Goal: Check status: Check status

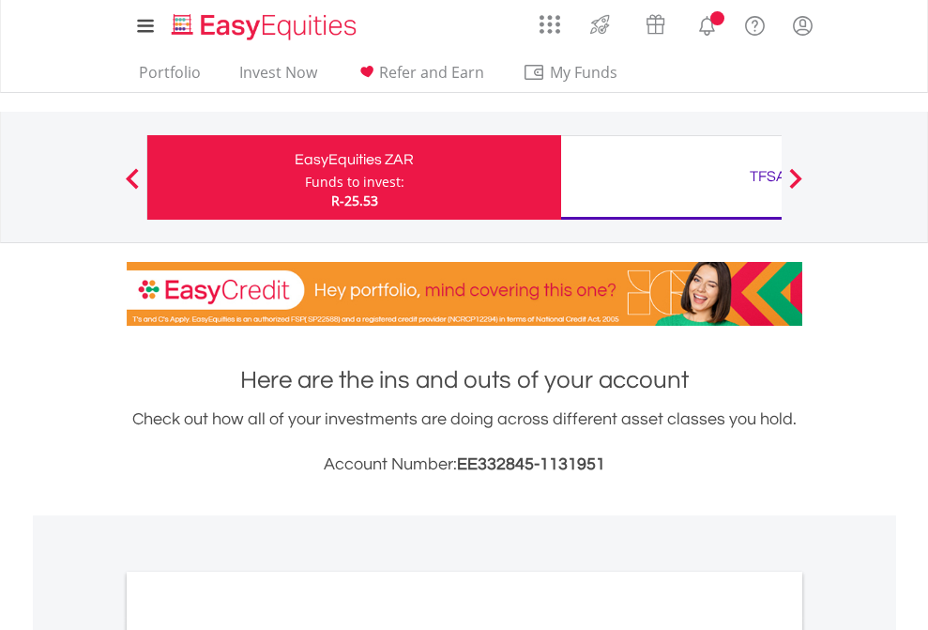
click at [305, 177] on div "Funds to invest:" at bounding box center [354, 182] width 99 height 19
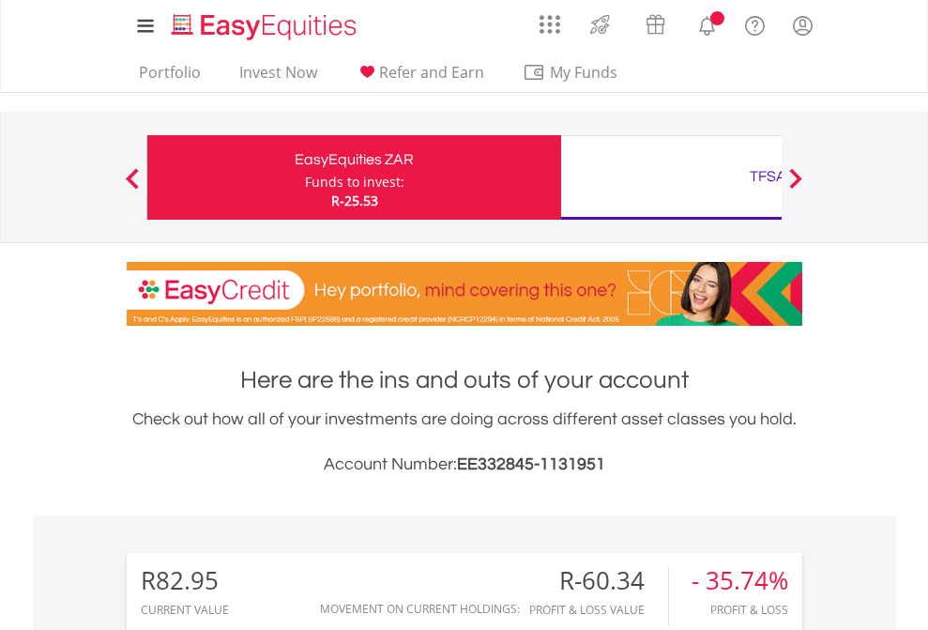
scroll to position [180, 295]
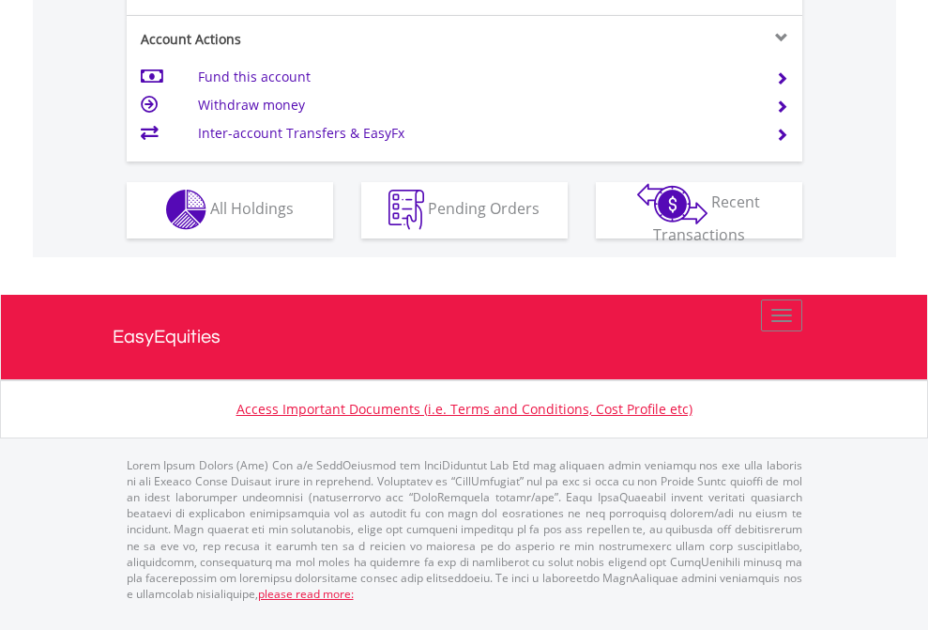
scroll to position [1755, 0]
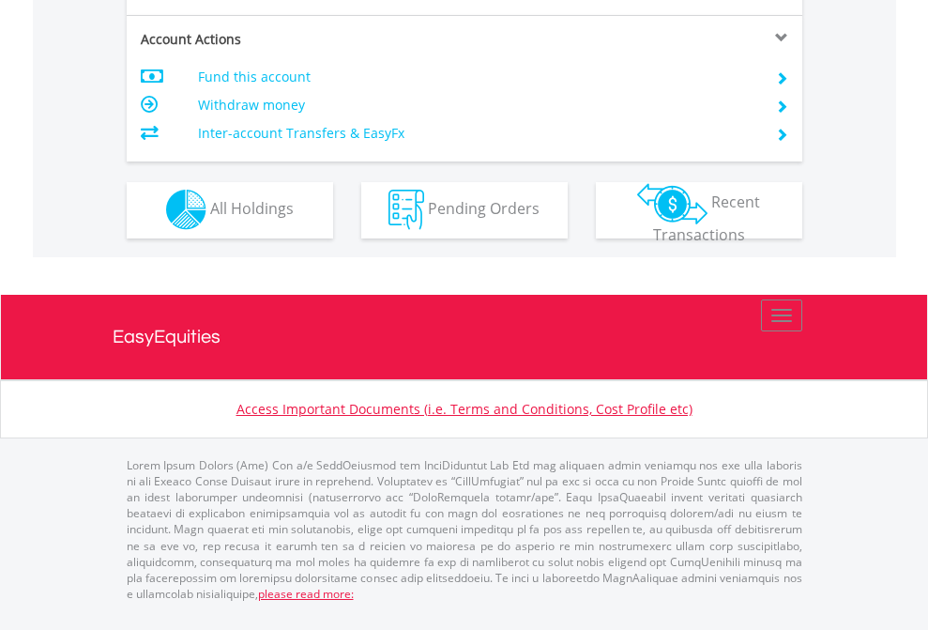
scroll to position [1755, 0]
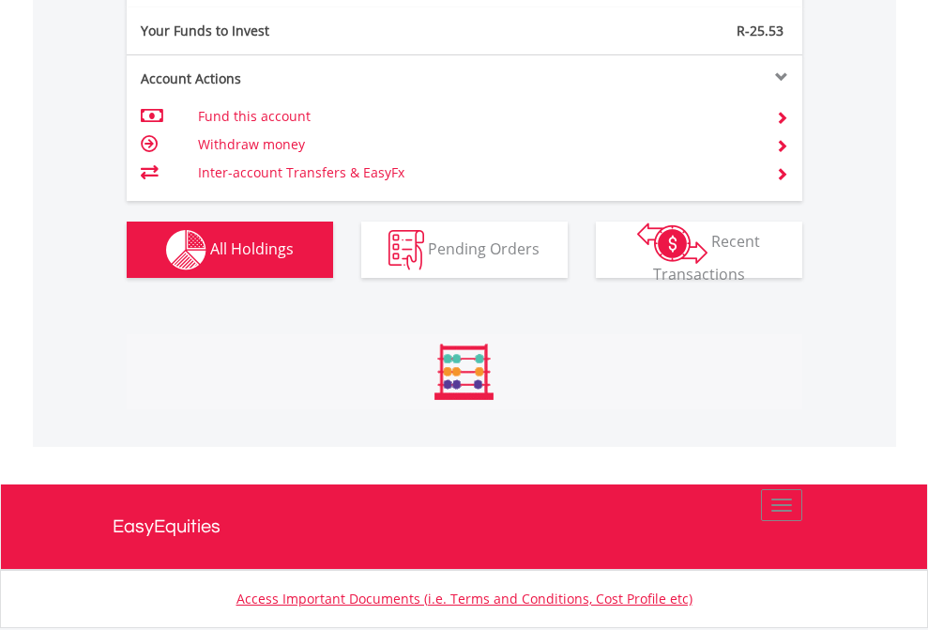
scroll to position [180, 295]
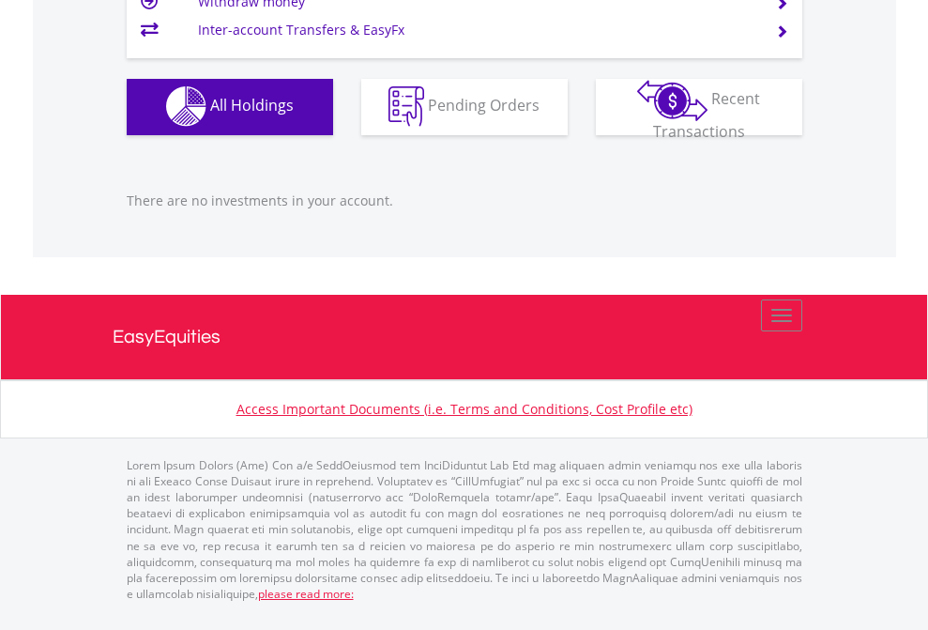
scroll to position [180, 295]
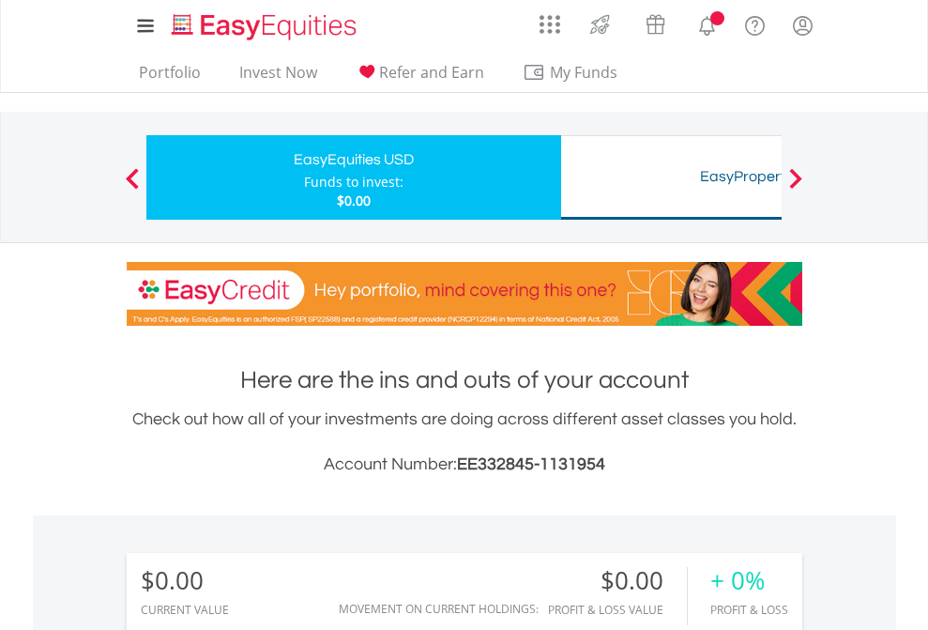
scroll to position [180, 295]
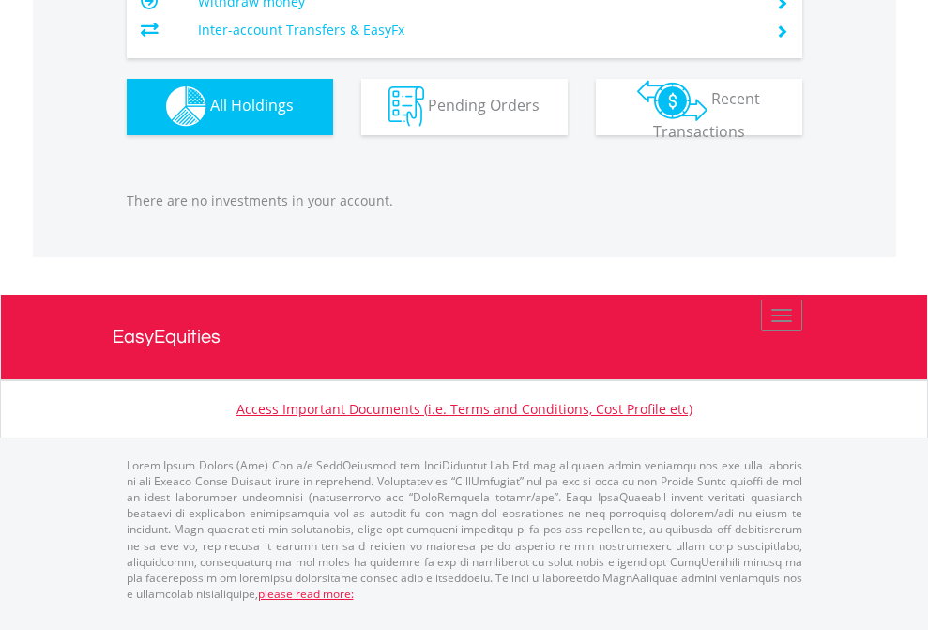
scroll to position [1858, 0]
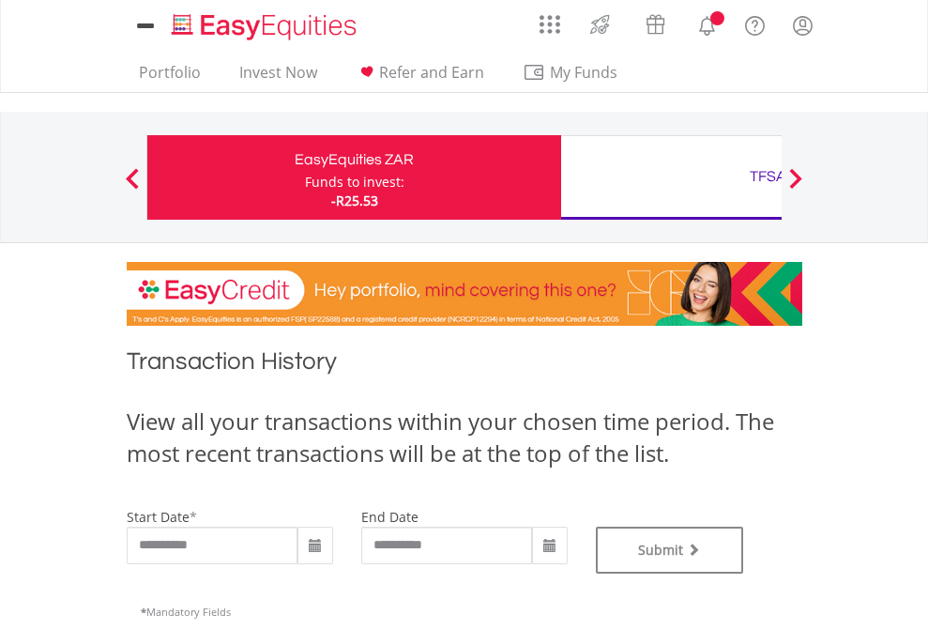
type input "**********"
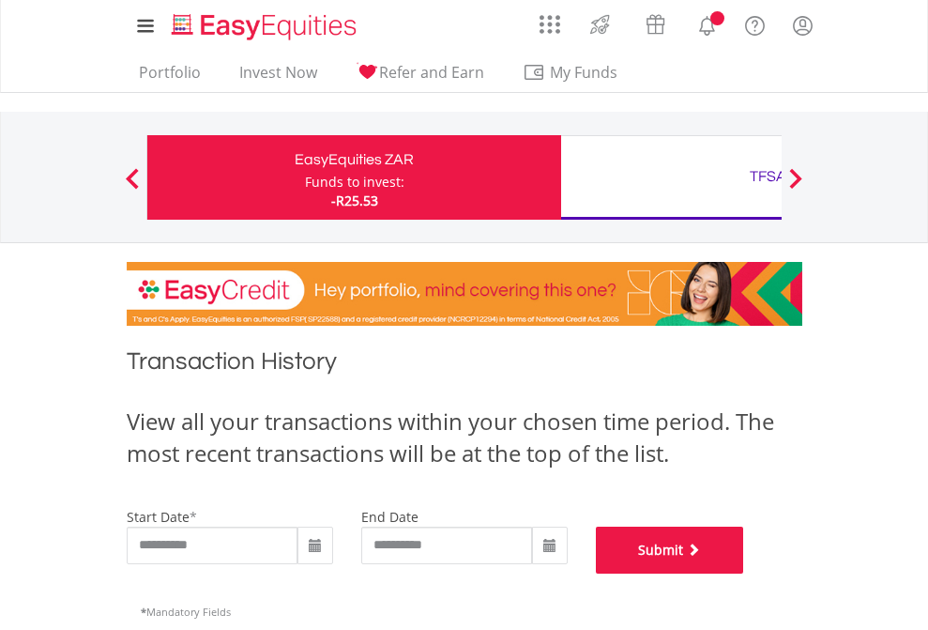
click at [744, 573] on button "Submit" at bounding box center [670, 549] width 148 height 47
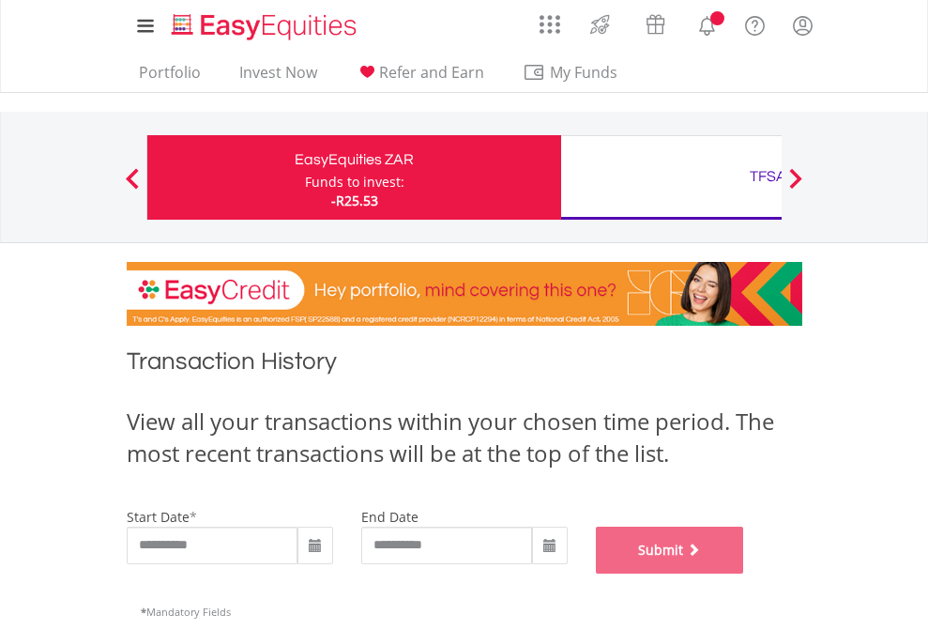
scroll to position [761, 0]
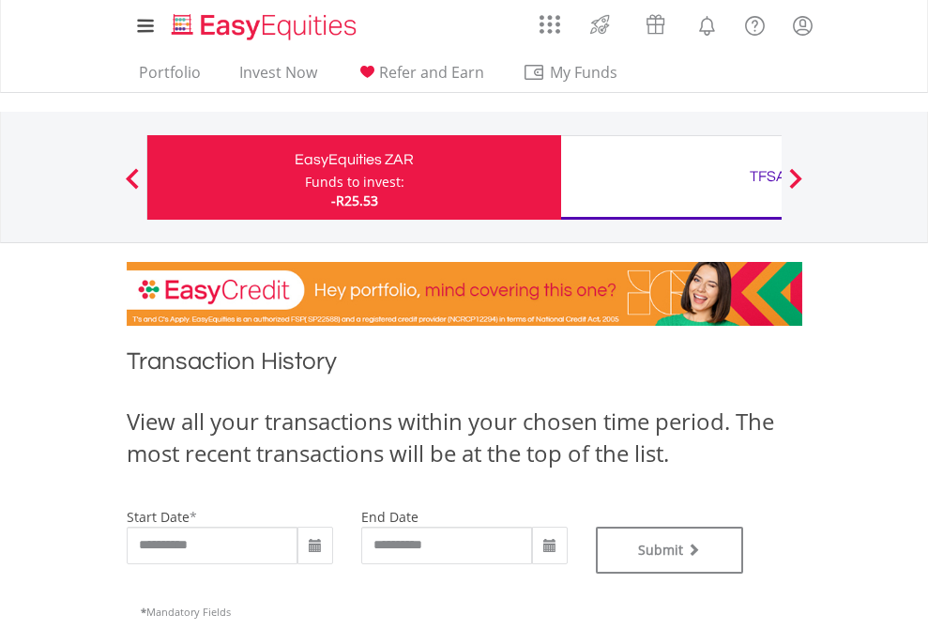
click at [671, 177] on div "TFSA" at bounding box center [767, 176] width 391 height 26
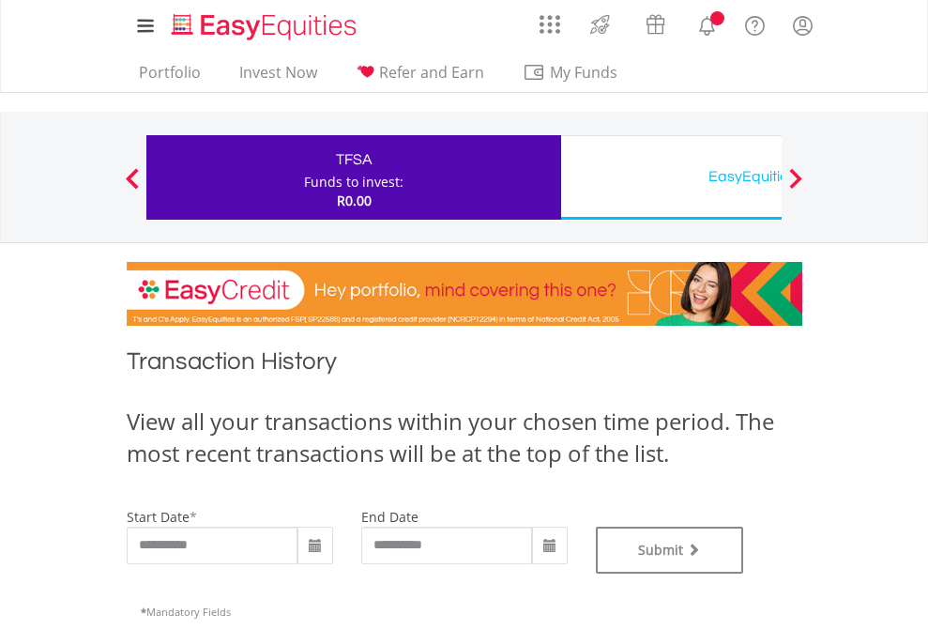
type input "**********"
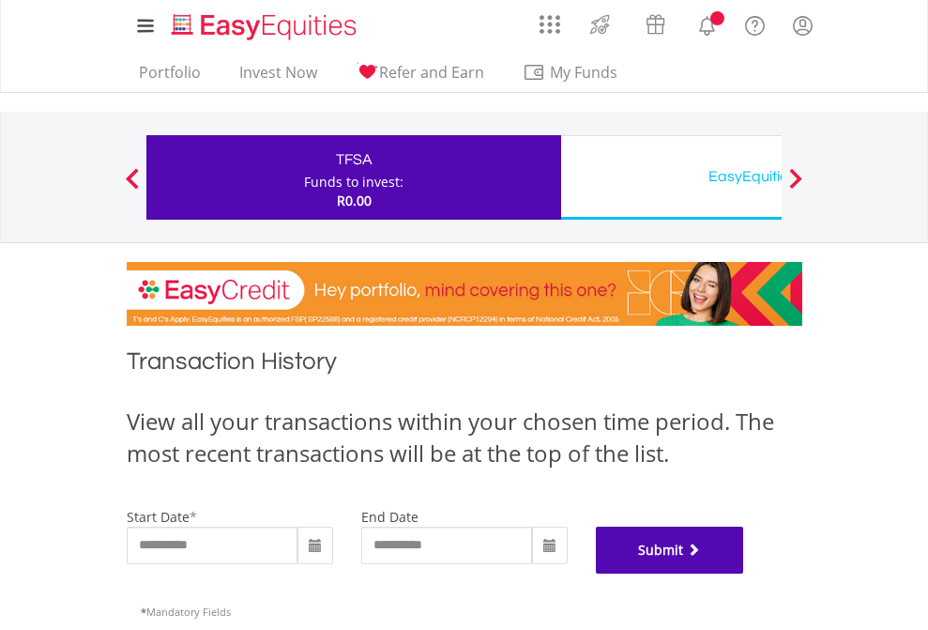
click at [744, 573] on button "Submit" at bounding box center [670, 549] width 148 height 47
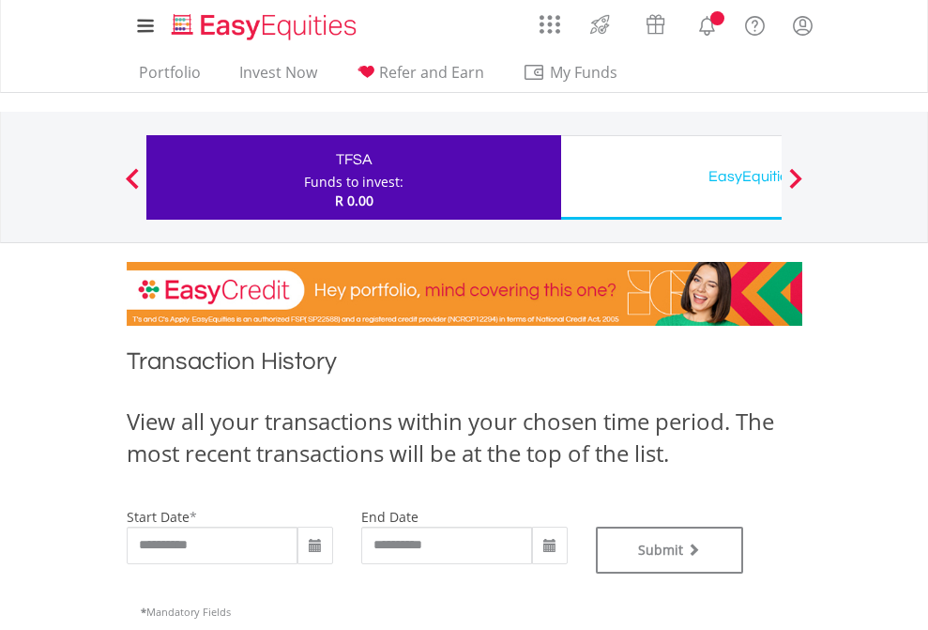
click at [671, 177] on div "EasyEquities USD" at bounding box center [767, 176] width 391 height 26
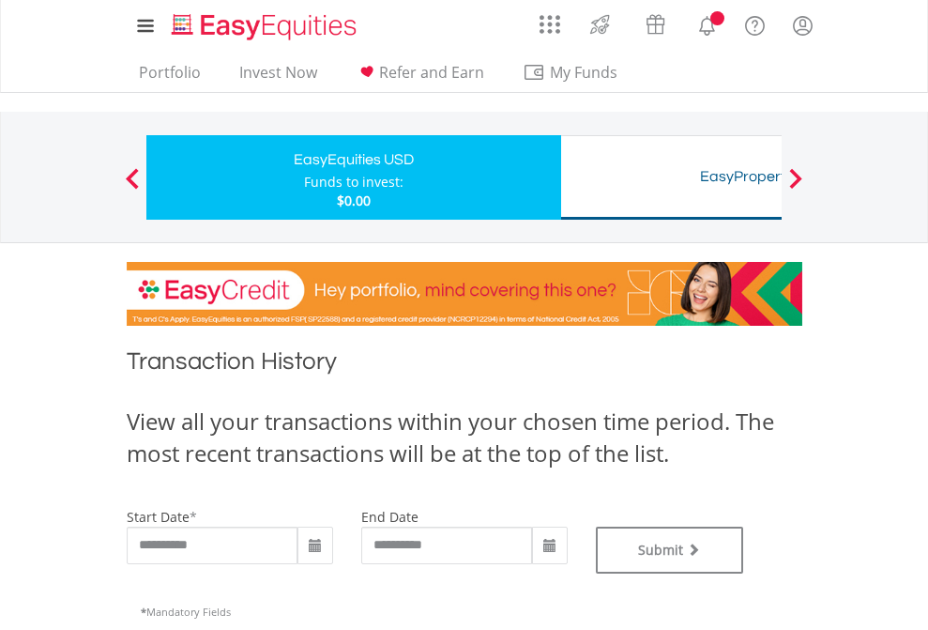
type input "**********"
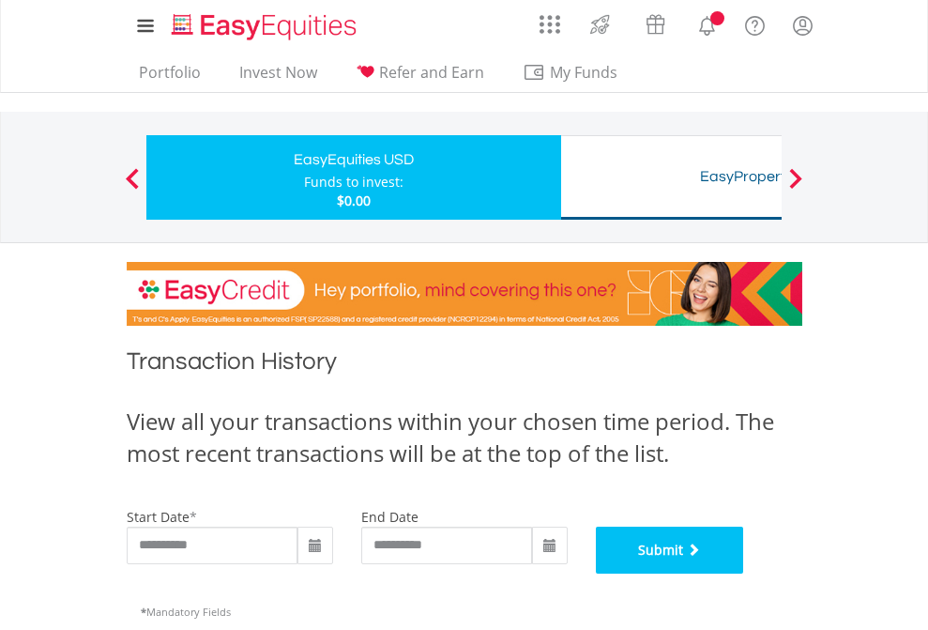
click at [744, 573] on button "Submit" at bounding box center [670, 549] width 148 height 47
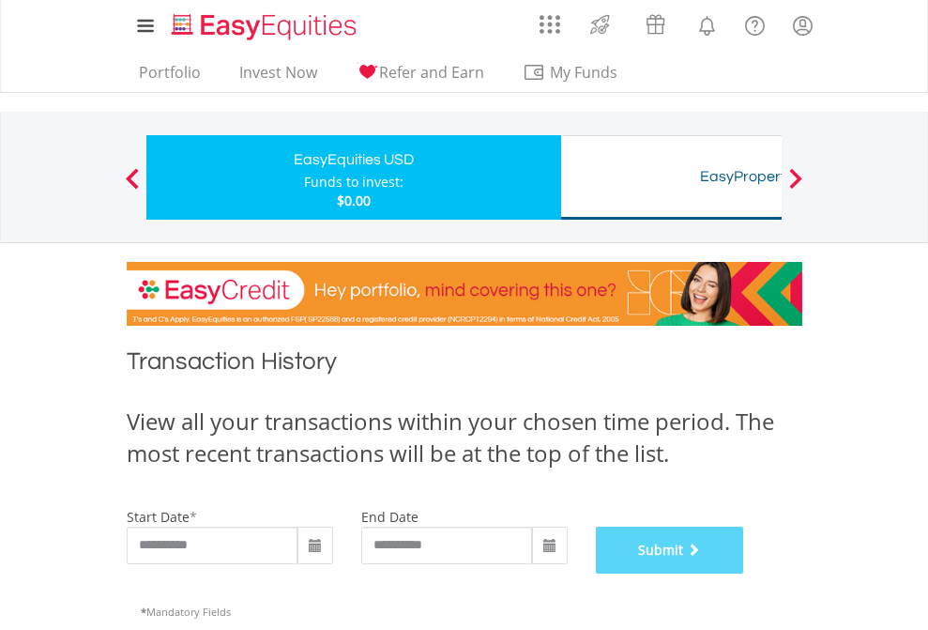
scroll to position [761, 0]
